Goal: Answer question/provide support: Share knowledge or assist other users

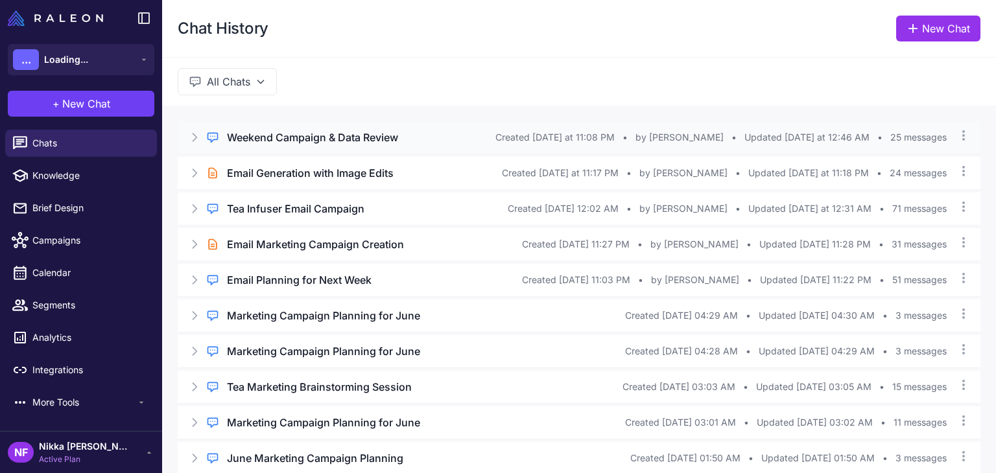
click at [332, 138] on h3 "Weekend Campaign & Data Review" at bounding box center [312, 138] width 171 height 16
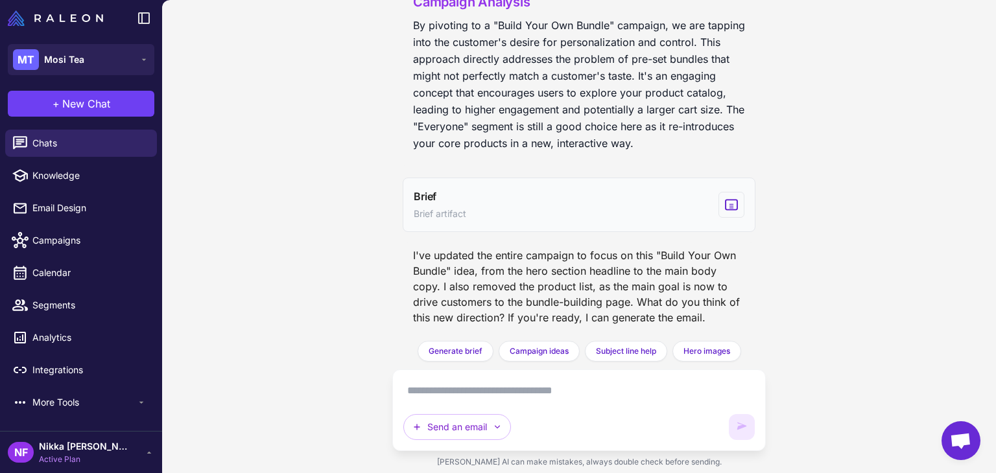
scroll to position [2904, 0]
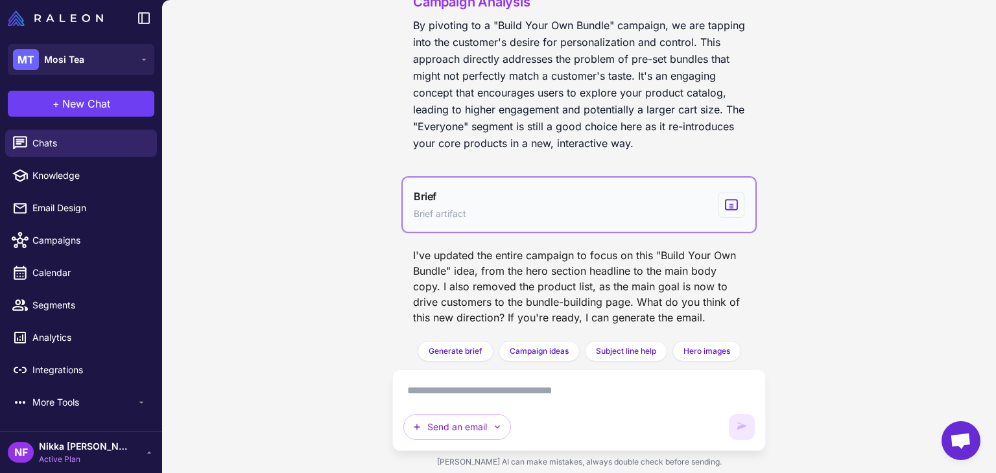
click at [617, 200] on button "Brief Brief artifact" at bounding box center [578, 205] width 353 height 54
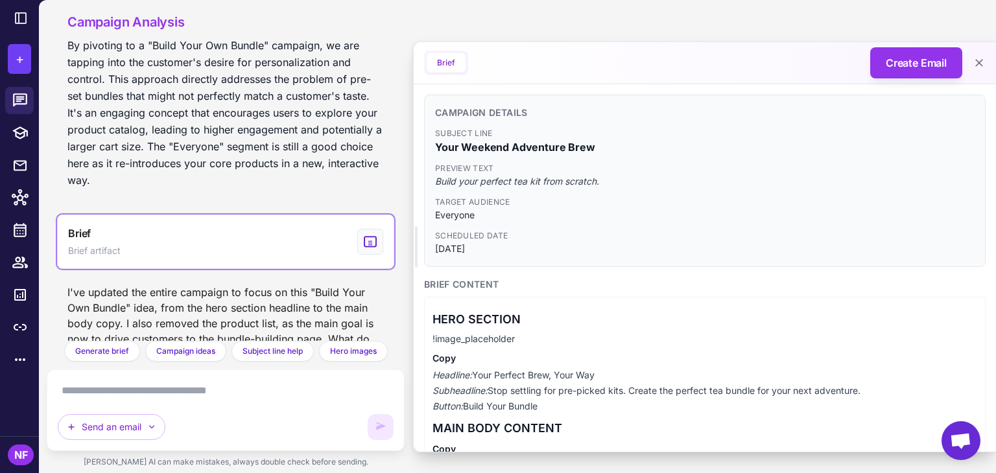
scroll to position [2982, 0]
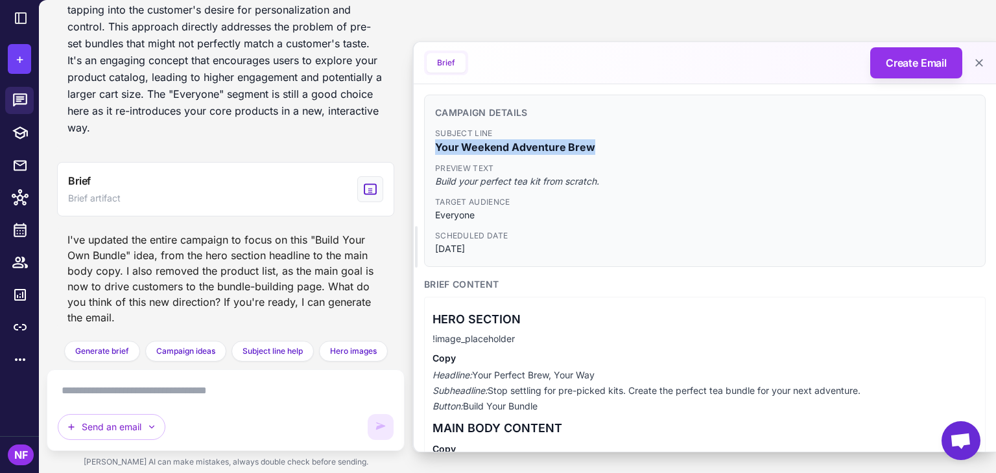
drag, startPoint x: 436, startPoint y: 146, endPoint x: 600, endPoint y: 152, distance: 163.5
click at [600, 152] on span "Your Weekend Adventure Brew" at bounding box center [704, 147] width 539 height 16
copy span "Your Weekend Adventure Brew"
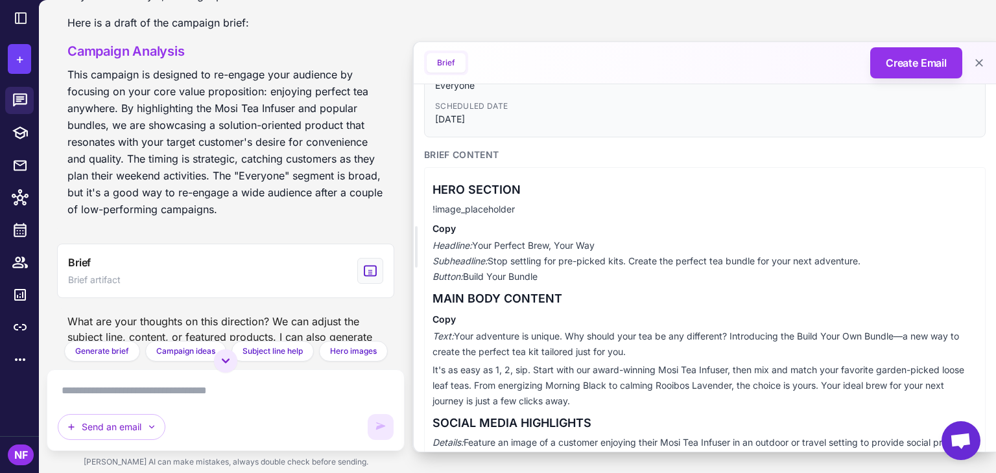
scroll to position [519, 0]
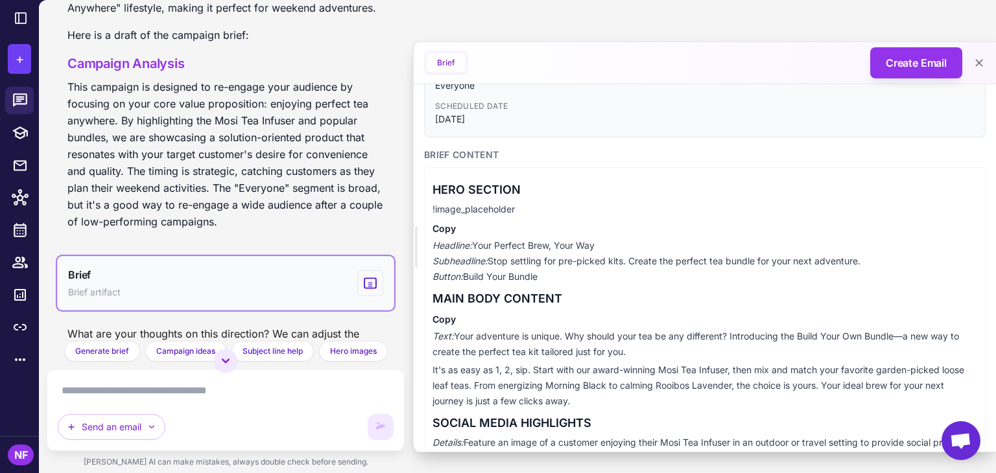
click at [368, 285] on icon "View generated Brief" at bounding box center [370, 283] width 14 height 16
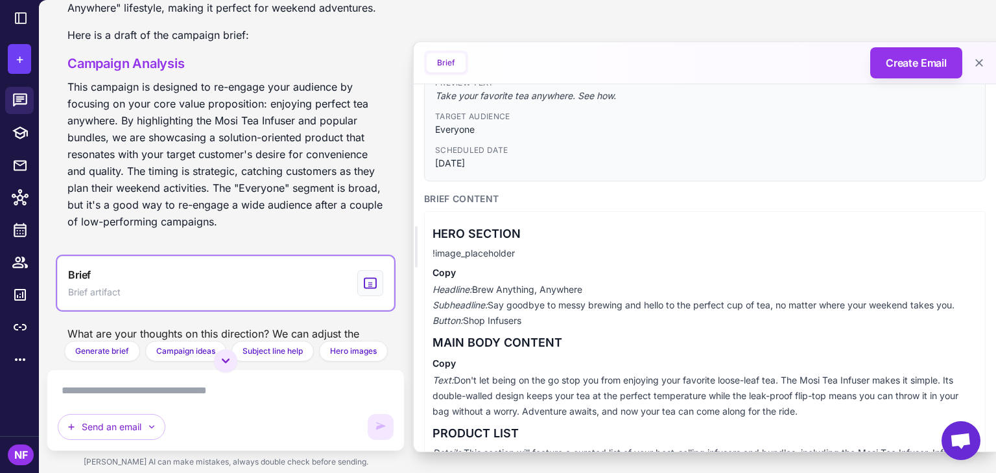
scroll to position [0, 0]
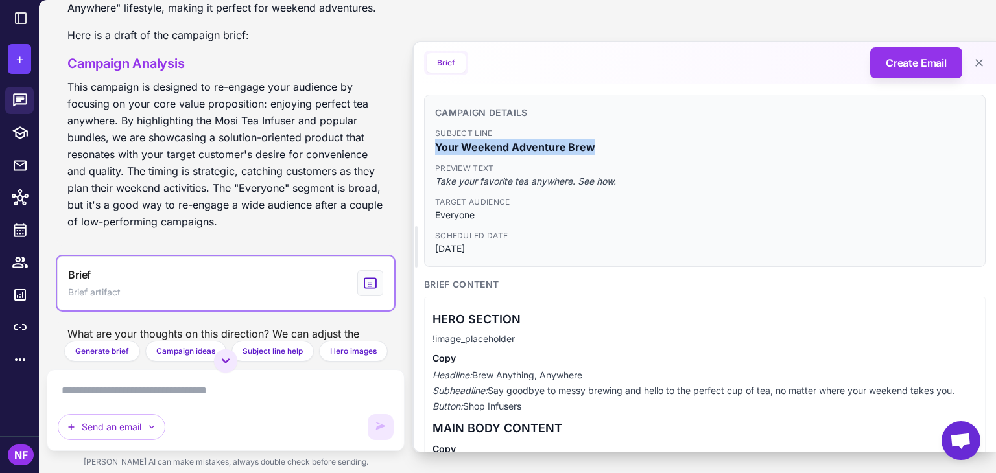
copy span "Your Weekend Adventure Brew"
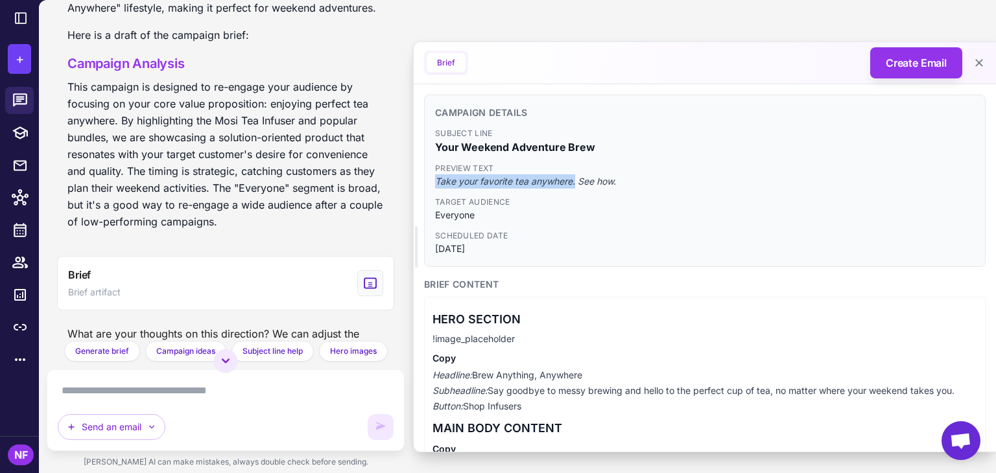
drag, startPoint x: 435, startPoint y: 181, endPoint x: 574, endPoint y: 185, distance: 138.8
click at [574, 185] on span "Take your favorite tea anywhere. See how." at bounding box center [704, 181] width 539 height 14
copy span "Take your favorite tea anywhere."
